Goal: Transaction & Acquisition: Purchase product/service

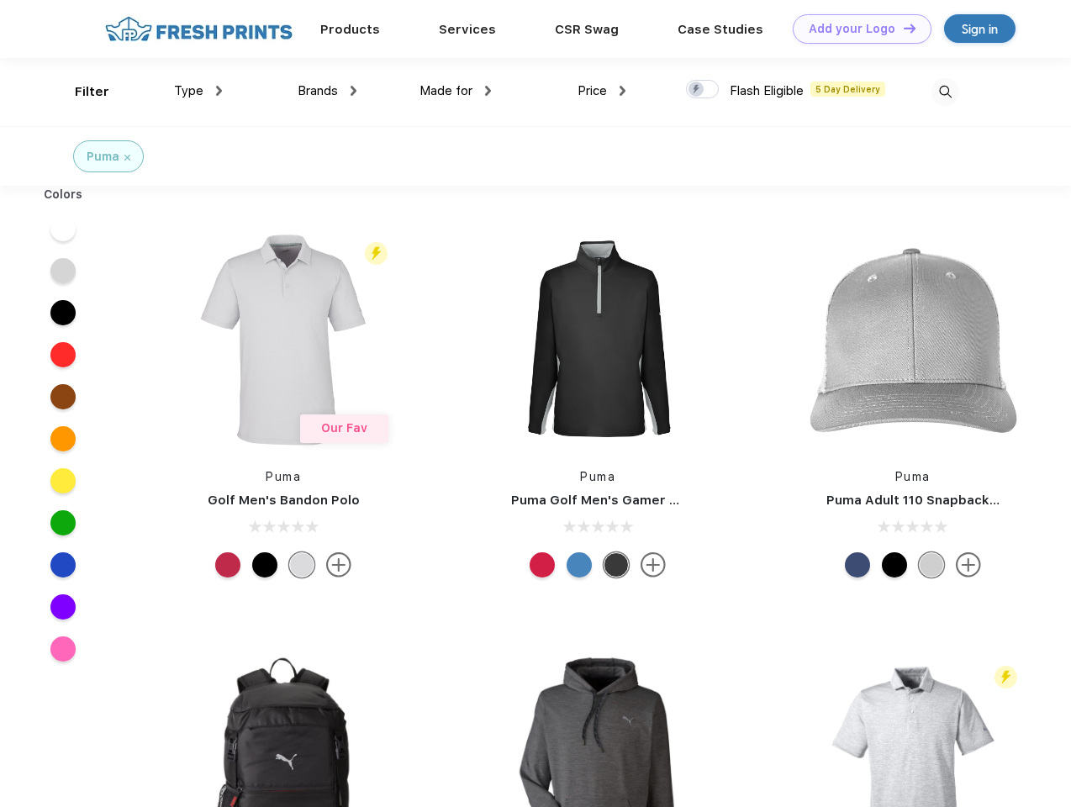
click at [856, 29] on link "Add your Logo Design Tool" at bounding box center [862, 28] width 139 height 29
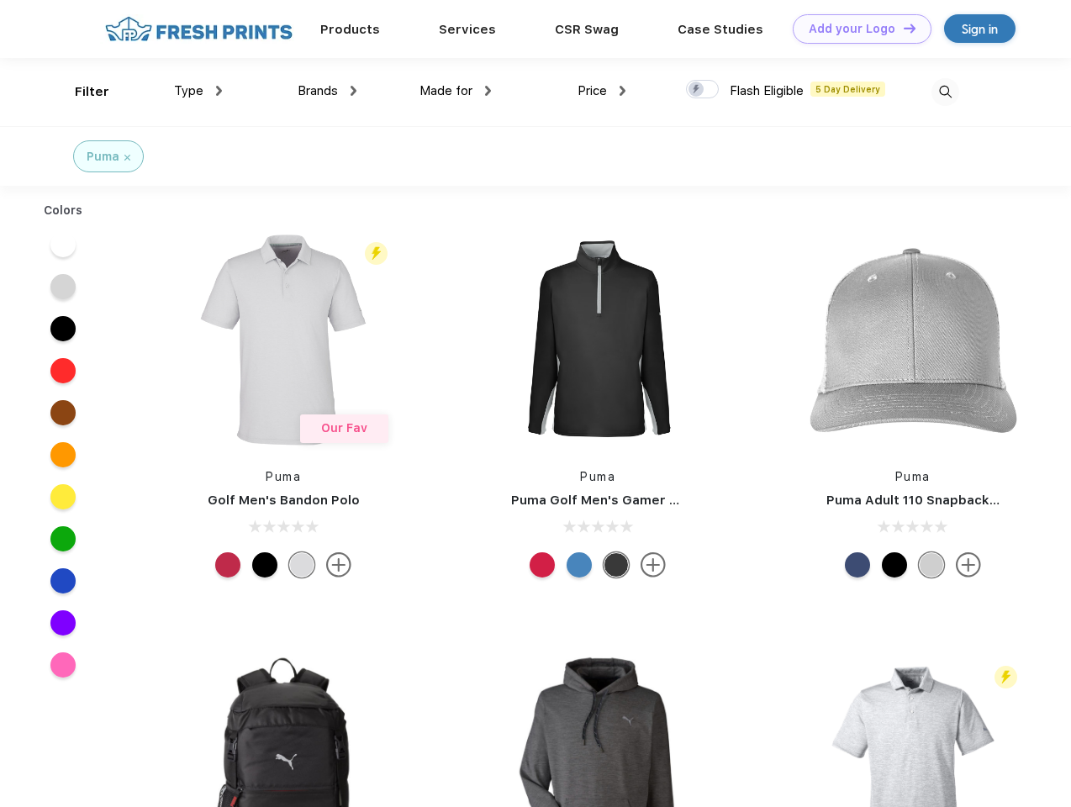
click at [0, 0] on div "Design Tool" at bounding box center [0, 0] width 0 height 0
click at [902, 28] on link "Add your Logo Design Tool" at bounding box center [862, 28] width 139 height 29
click at [81, 92] on div "Filter" at bounding box center [92, 91] width 34 height 19
click at [198, 91] on span "Type" at bounding box center [188, 90] width 29 height 15
click at [327, 91] on span "Brands" at bounding box center [318, 90] width 40 height 15
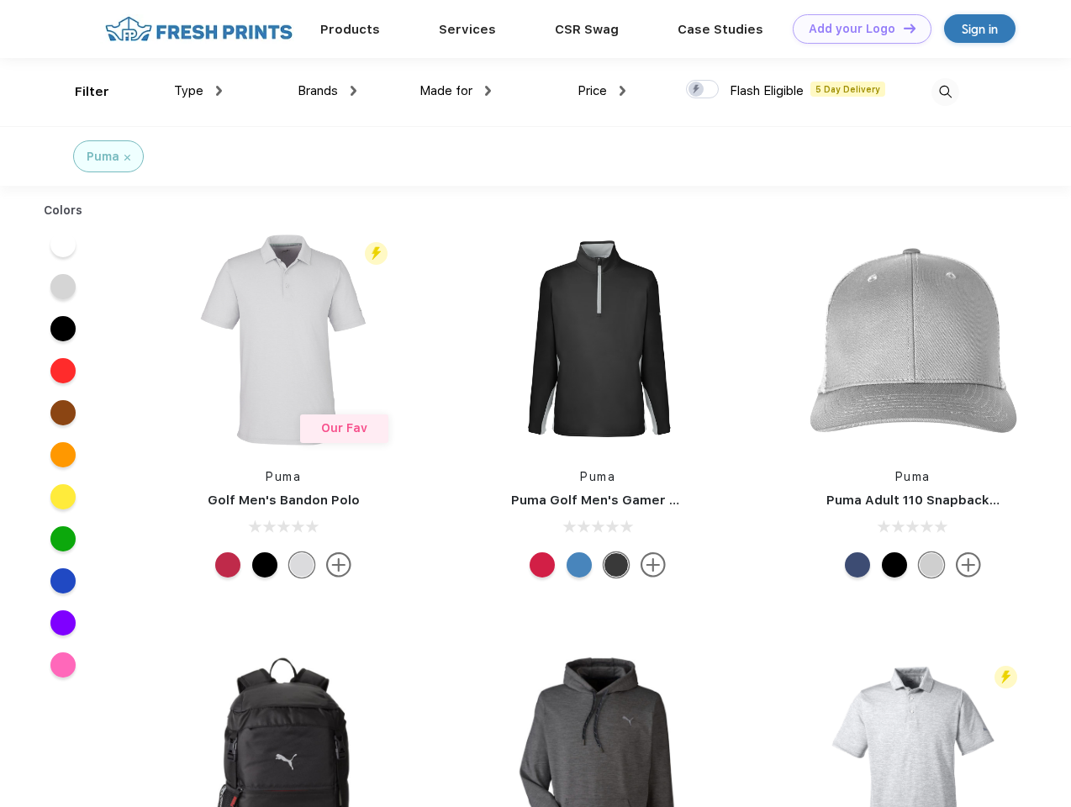
click at [456, 91] on span "Made for" at bounding box center [446, 90] width 53 height 15
click at [602, 91] on span "Price" at bounding box center [592, 90] width 29 height 15
click at [703, 90] on div at bounding box center [702, 89] width 33 height 19
click at [697, 90] on input "checkbox" at bounding box center [691, 84] width 11 height 11
click at [945, 92] on img at bounding box center [946, 92] width 28 height 28
